Goal: Find specific page/section: Find specific page/section

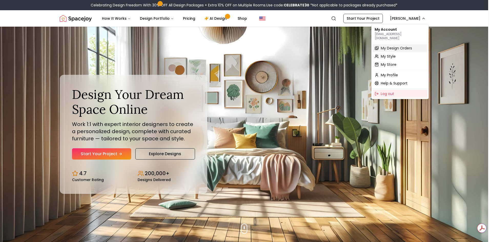
click at [395, 46] on span "My Design Orders" at bounding box center [396, 48] width 31 height 5
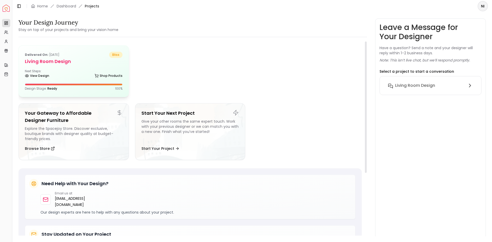
click at [108, 63] on h5 "Living Room design" at bounding box center [74, 61] width 98 height 7
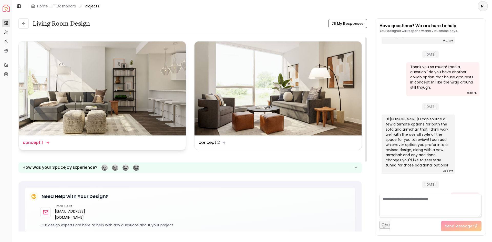
scroll to position [116, 0]
